Goal: Find contact information: Find contact information

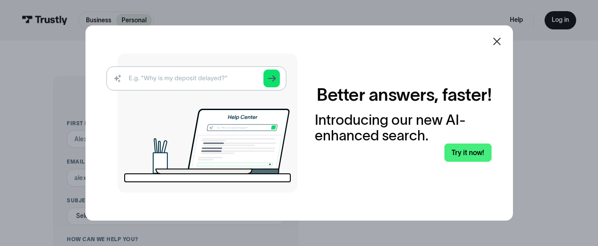
click at [497, 44] on icon at bounding box center [497, 41] width 11 height 11
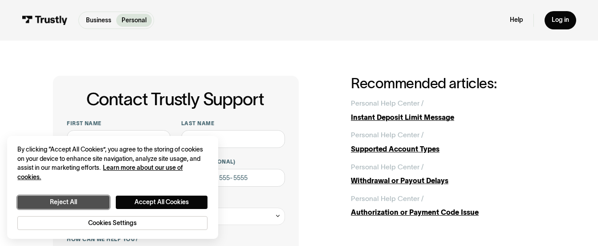
click at [79, 206] on button "Reject All" at bounding box center [63, 202] width 92 height 13
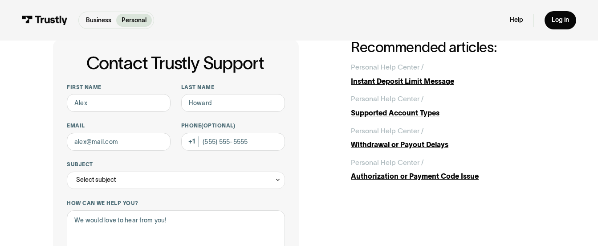
scroll to position [45, 0]
